Goal: Transaction & Acquisition: Subscribe to service/newsletter

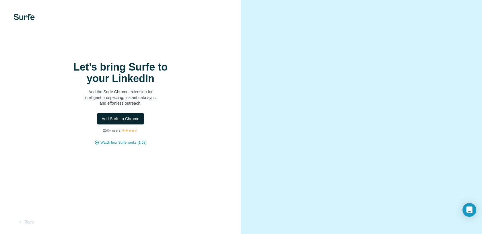
click at [126, 124] on button "Add Surfe to Chrome" at bounding box center [120, 118] width 47 height 11
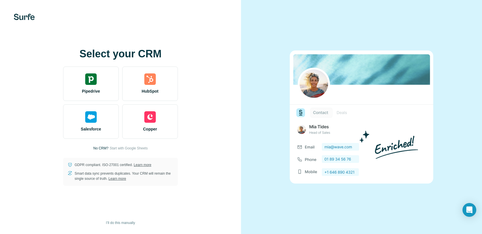
click at [217, 150] on div "Select your CRM Pipedrive HubSpot Salesforce Copper No CRM? Start with Google S…" at bounding box center [120, 117] width 218 height 138
click at [127, 146] on span "Start with Google Sheets" at bounding box center [129, 148] width 38 height 5
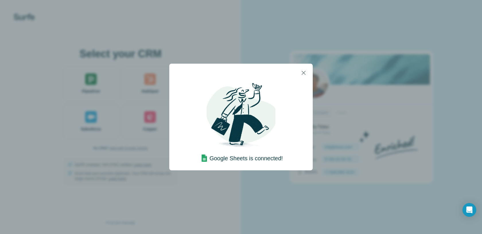
click at [295, 187] on div "Google Sheets is connected!" at bounding box center [241, 117] width 482 height 234
click at [307, 70] on icon "button" at bounding box center [303, 72] width 7 height 7
click at [305, 71] on icon "button" at bounding box center [303, 72] width 7 height 7
click at [303, 73] on icon "button" at bounding box center [303, 73] width 4 height 4
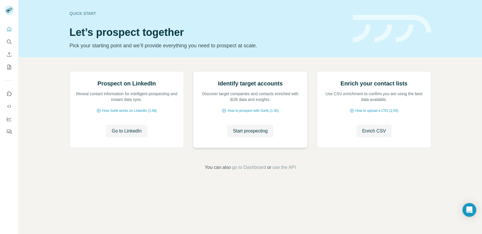
scroll to position [14, 0]
click at [251, 171] on span "go to Dashboard" at bounding box center [249, 167] width 34 height 7
